Goal: Information Seeking & Learning: Learn about a topic

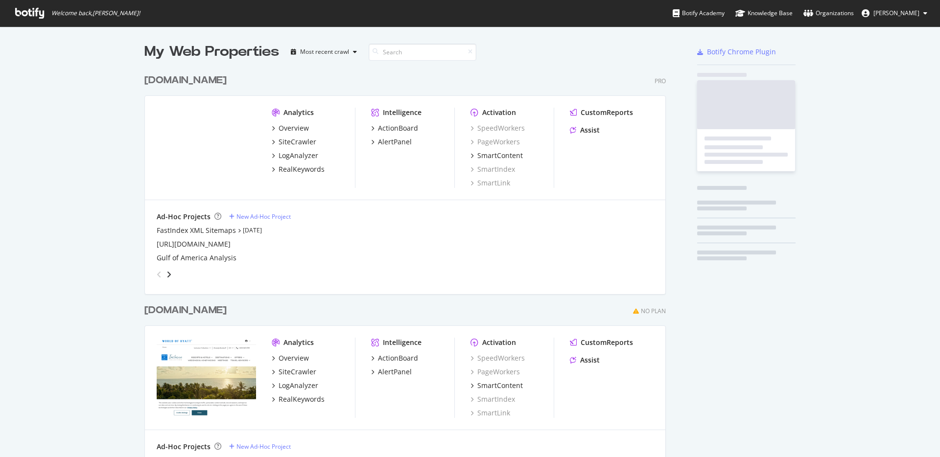
scroll to position [450, 925]
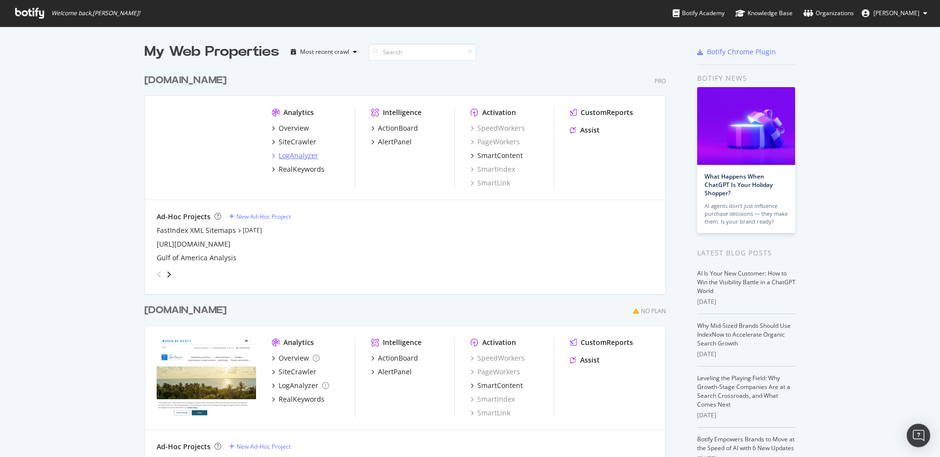
click at [289, 159] on div "LogAnalyzer" at bounding box center [299, 156] width 40 height 10
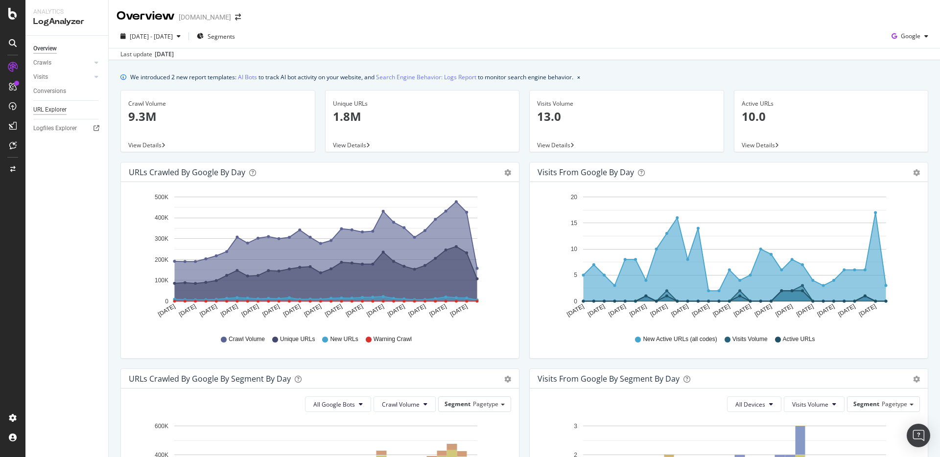
click at [60, 110] on div "URL Explorer" at bounding box center [49, 110] width 33 height 10
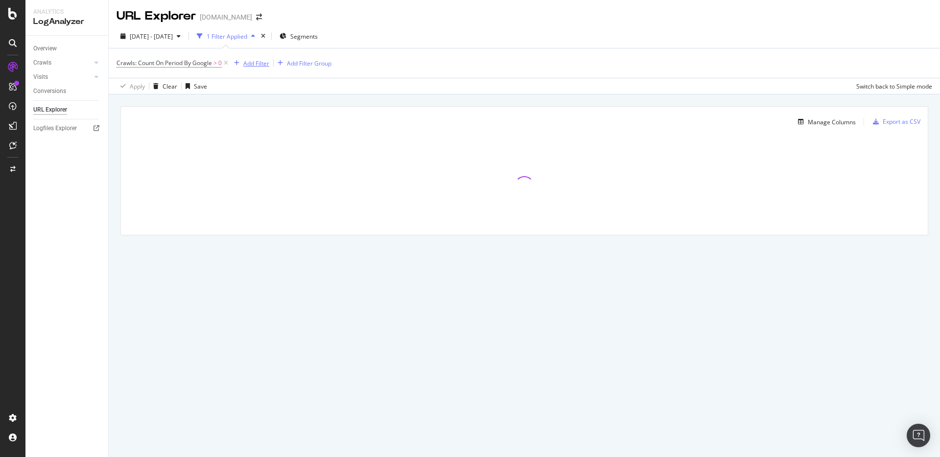
click at [254, 68] on div "Add Filter" at bounding box center [249, 63] width 39 height 11
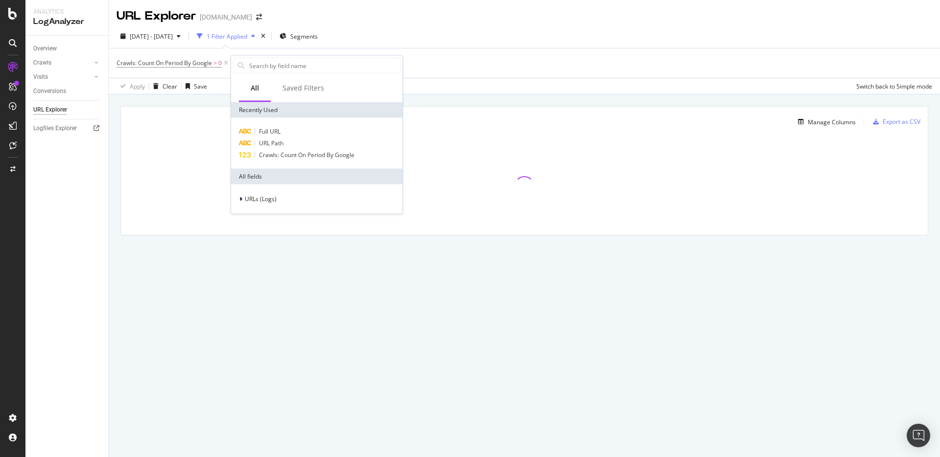
click at [112, 156] on div "Manage Columns Export as CSV Full URL Crawls: Count On Period By Google" at bounding box center [524, 181] width 831 height 175
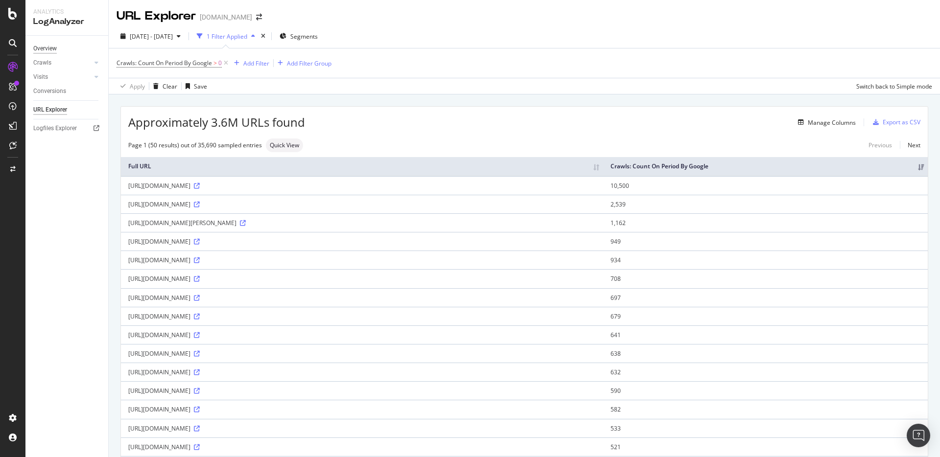
click at [54, 48] on div "Overview" at bounding box center [45, 49] width 24 height 10
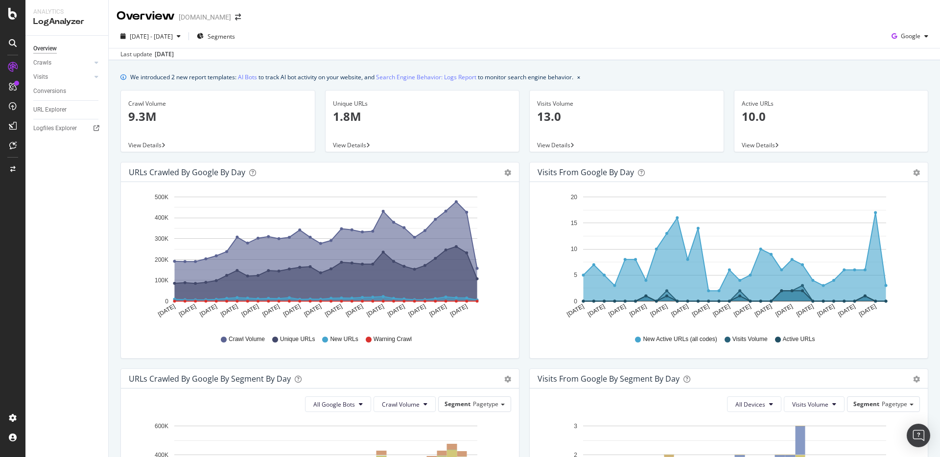
click at [524, 244] on div "Visits from Google by day Area Table Hold CMD (⌘) while clicking to filter the …" at bounding box center [728, 265] width 409 height 207
click at [235, 37] on span "Segments" at bounding box center [221, 36] width 27 height 8
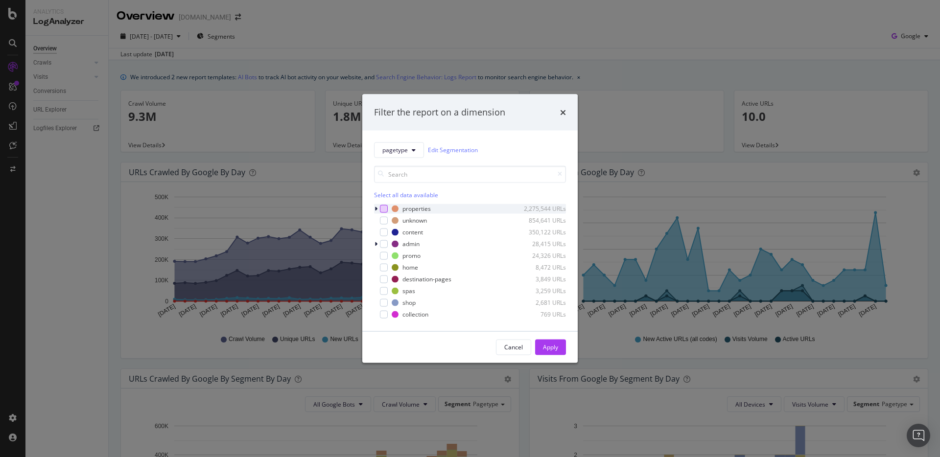
click at [380, 210] on div "modal" at bounding box center [384, 209] width 8 height 8
click at [380, 211] on div "modal" at bounding box center [384, 209] width 8 height 8
click at [376, 210] on icon "modal" at bounding box center [376, 209] width 3 height 6
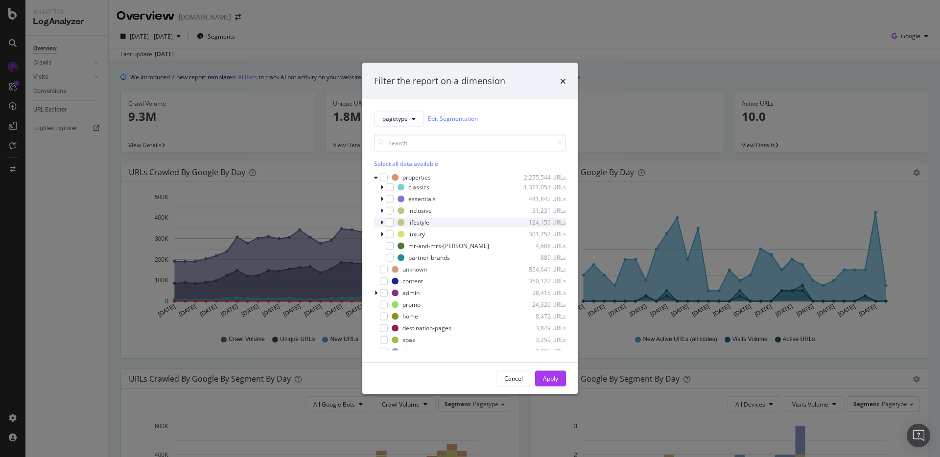
click at [381, 224] on icon "modal" at bounding box center [381, 222] width 3 height 6
click at [381, 223] on icon "modal" at bounding box center [382, 222] width 4 height 6
click at [392, 121] on span "pagetype" at bounding box center [394, 119] width 25 height 8
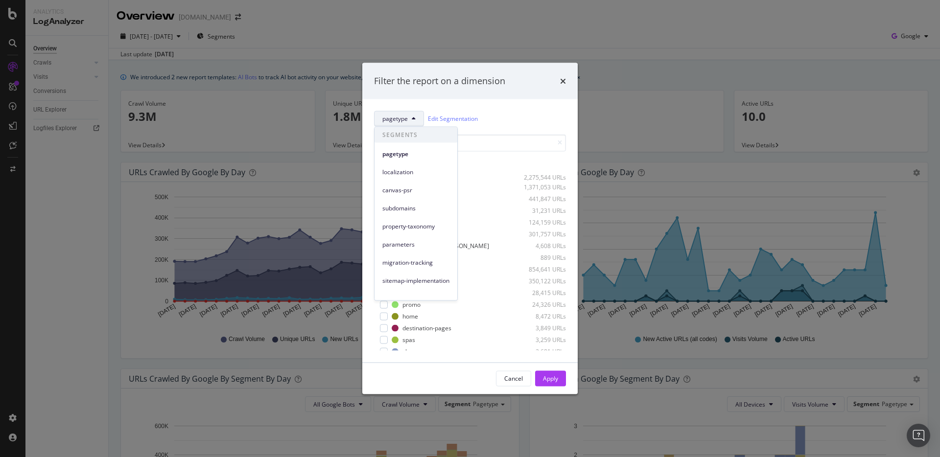
click at [463, 151] on div "Select all data available" at bounding box center [470, 150] width 192 height 33
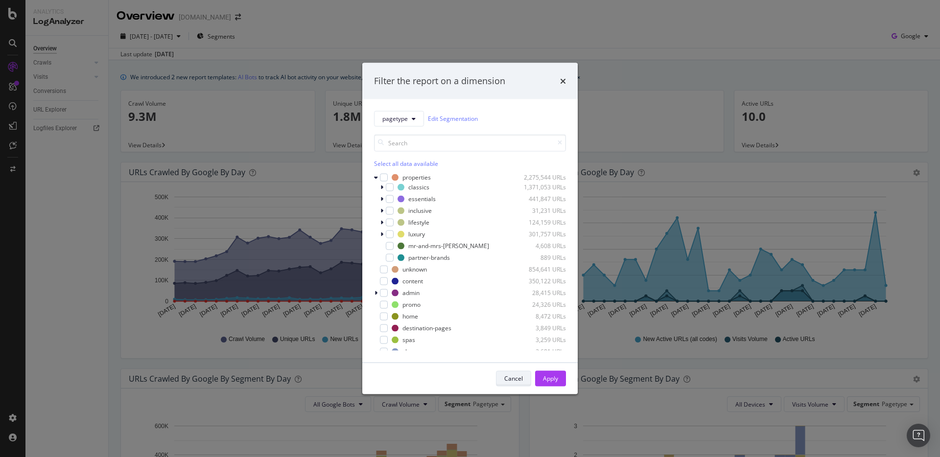
click at [516, 374] on div "Cancel" at bounding box center [513, 379] width 19 height 14
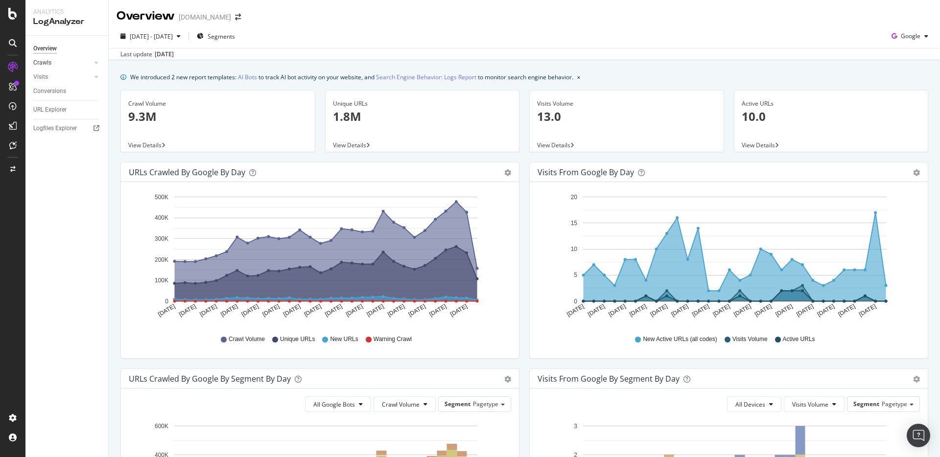
click at [58, 64] on link "Crawls" at bounding box center [62, 63] width 58 height 10
